Goal: Task Accomplishment & Management: Complete application form

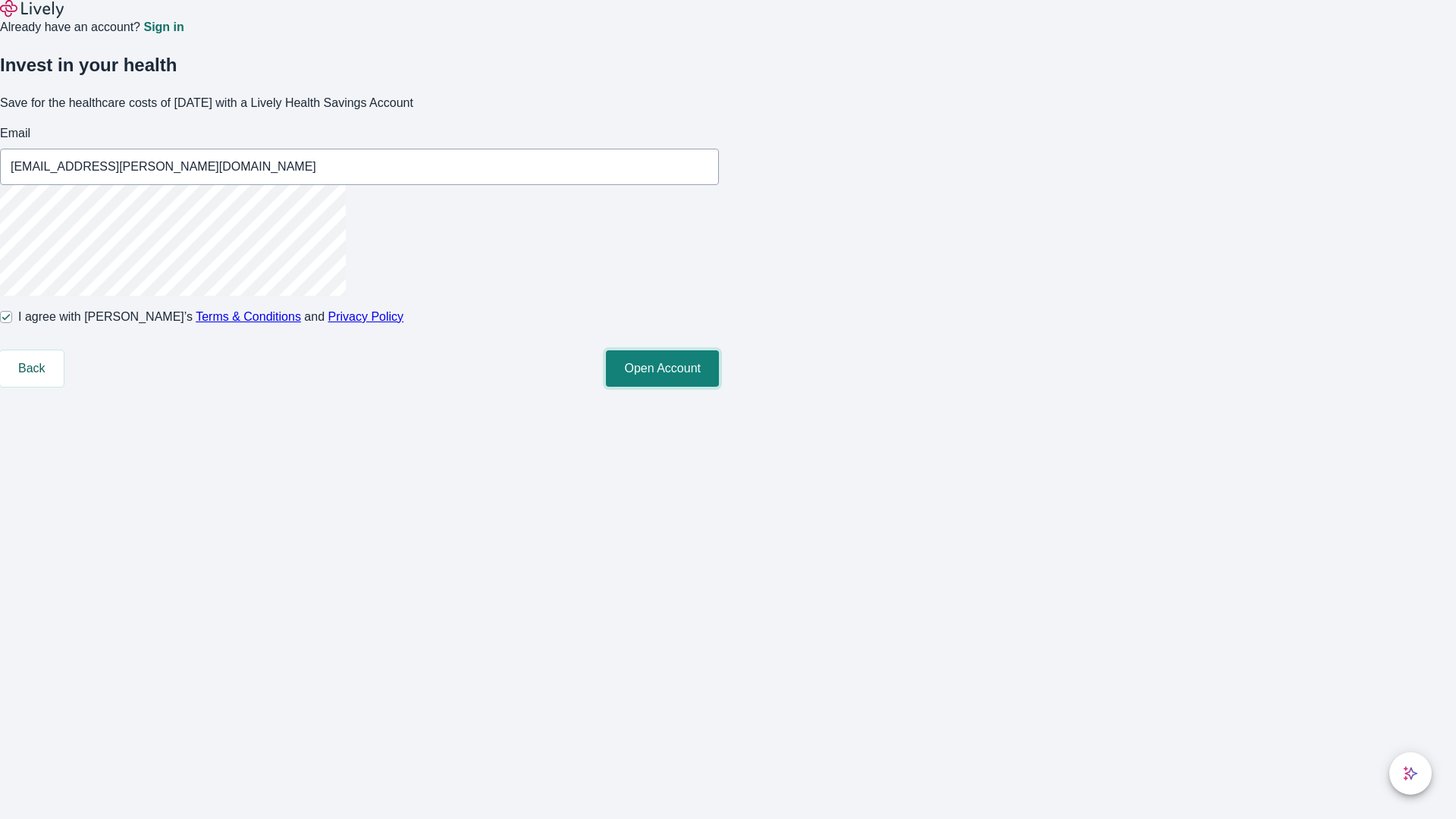
click at [719, 387] on button "Open Account" at bounding box center [663, 368] width 113 height 36
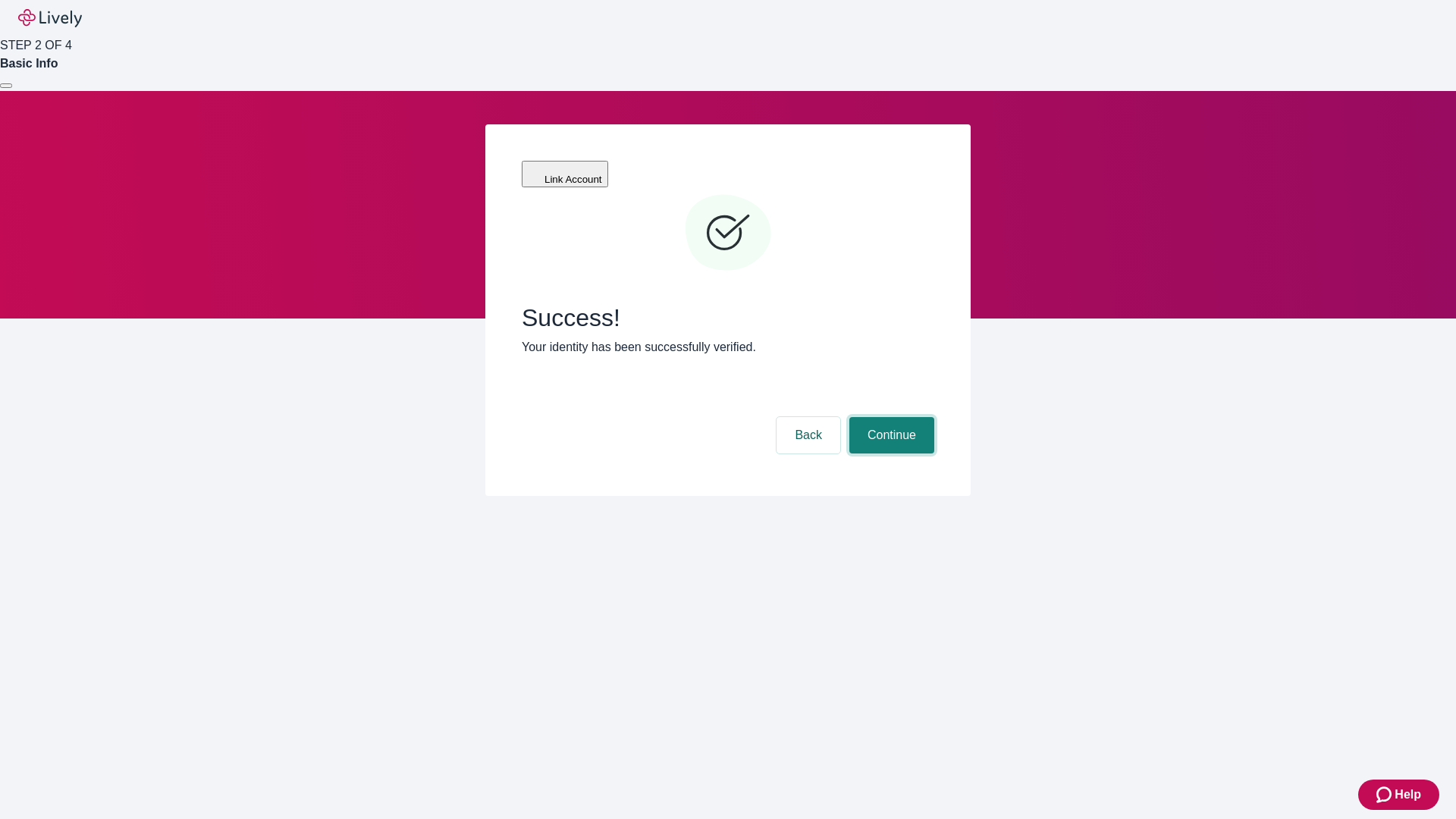
click at [890, 417] on button "Continue" at bounding box center [892, 435] width 85 height 36
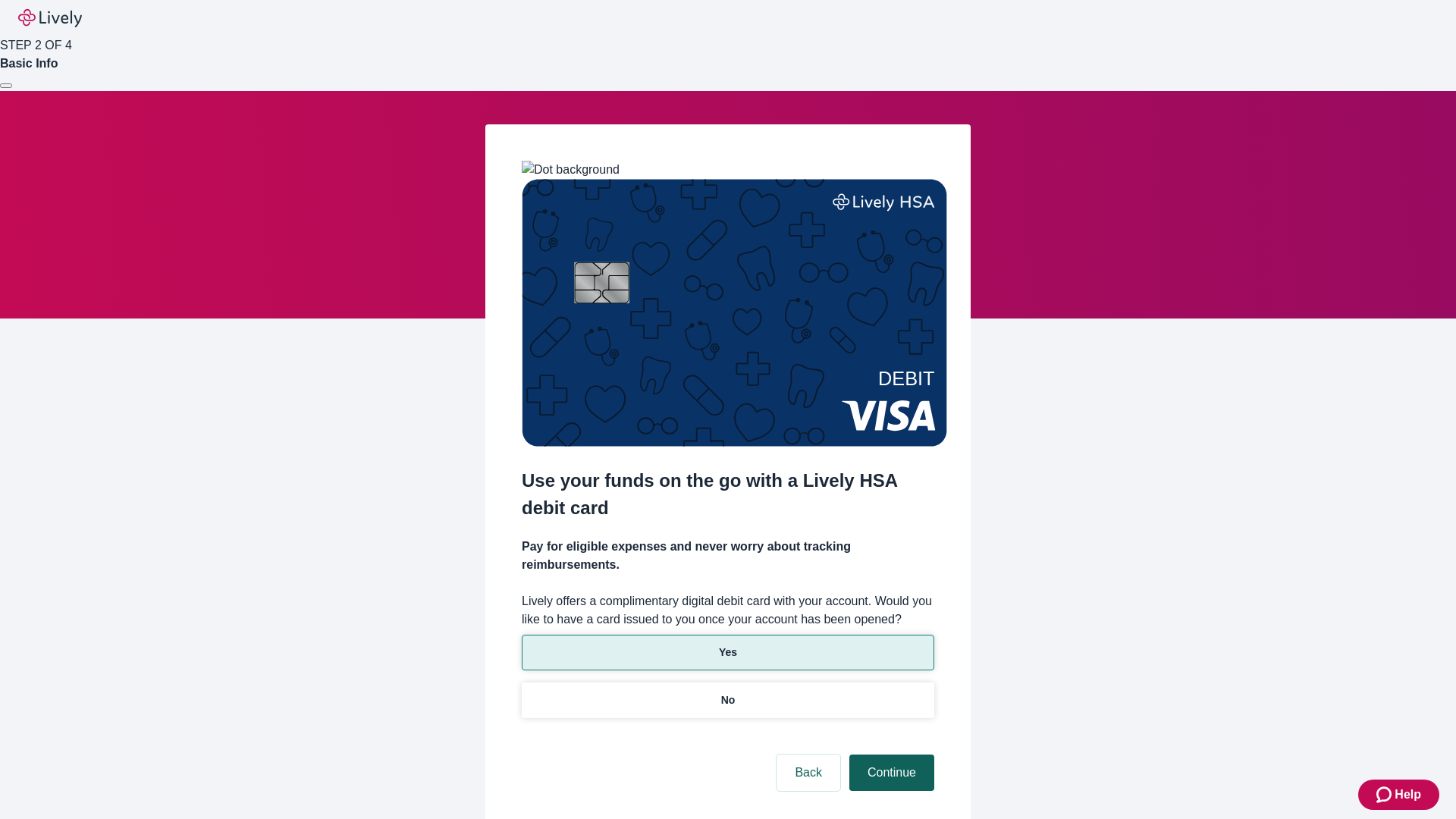
click at [728, 644] on p "Yes" at bounding box center [728, 652] width 18 height 16
click at [890, 754] on button "Continue" at bounding box center [892, 772] width 85 height 36
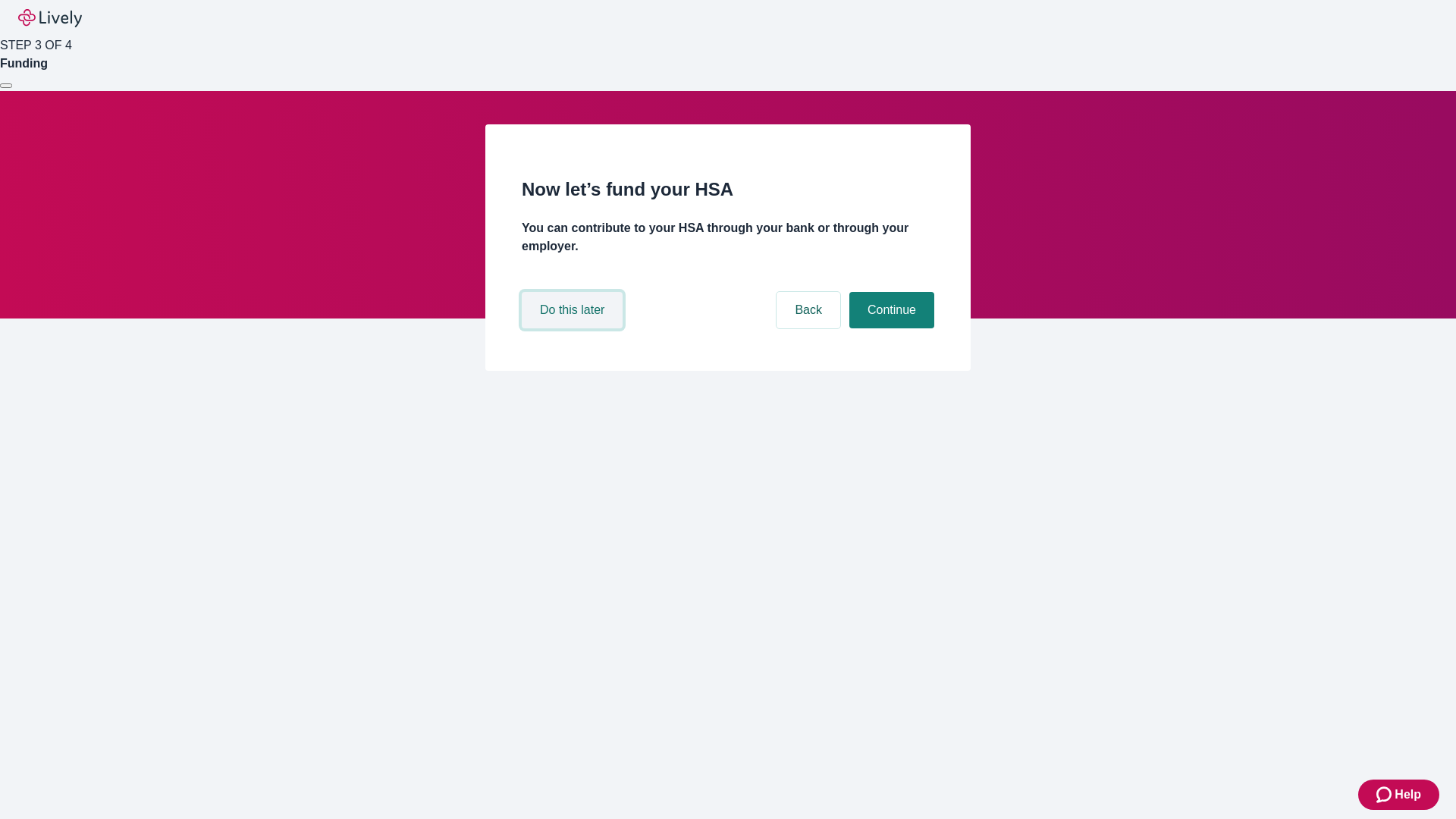
click at [574, 328] on button "Do this later" at bounding box center [573, 310] width 101 height 36
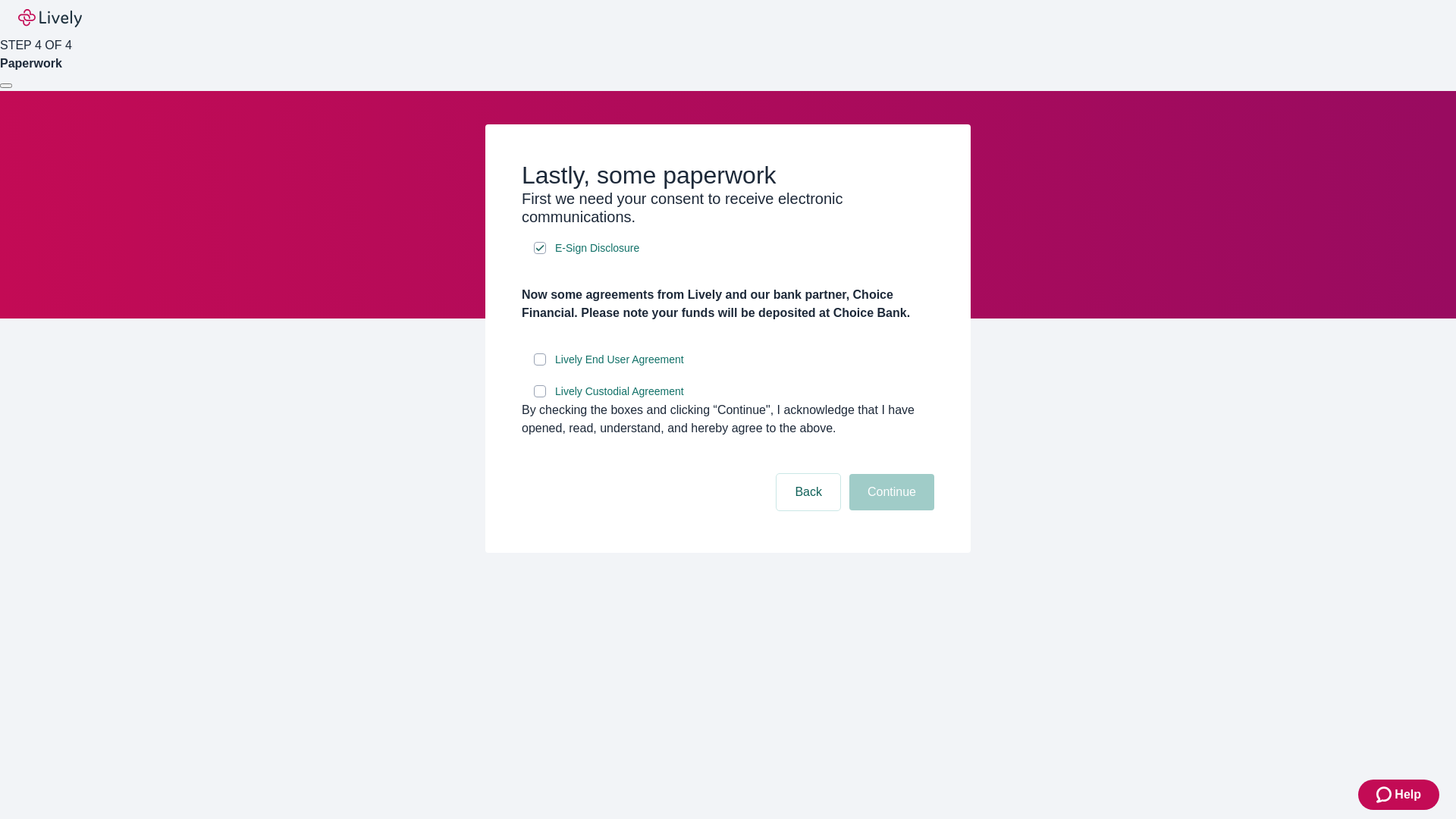
click at [540, 366] on input "Lively End User Agreement" at bounding box center [539, 359] width 12 height 12
checkbox input "true"
click at [540, 397] on input "Lively Custodial Agreement" at bounding box center [539, 391] width 12 height 12
checkbox input "true"
click at [890, 511] on button "Continue" at bounding box center [892, 493] width 85 height 36
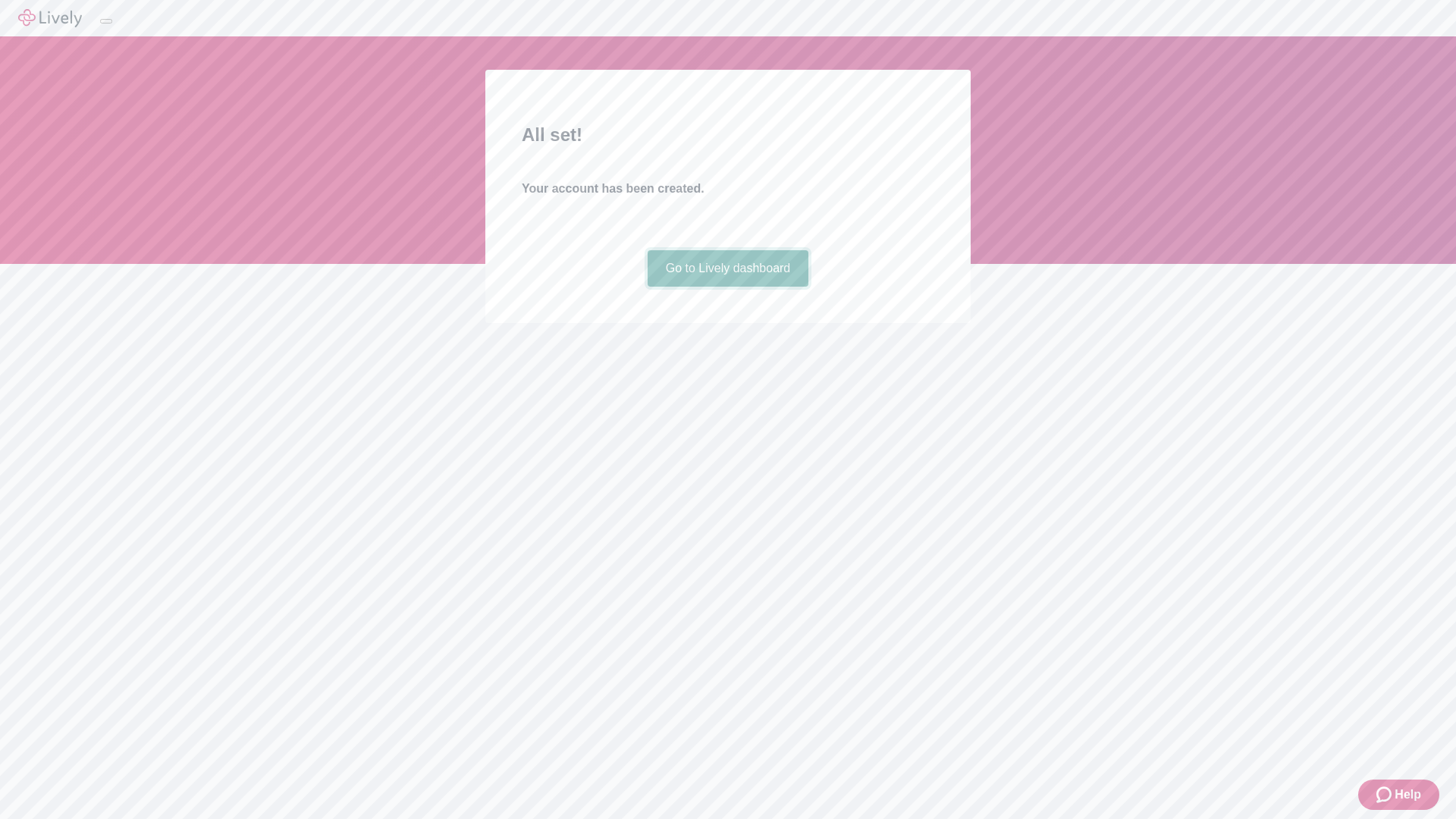
click at [728, 286] on link "Go to Lively dashboard" at bounding box center [728, 268] width 161 height 36
